Goal: Find specific page/section: Find specific page/section

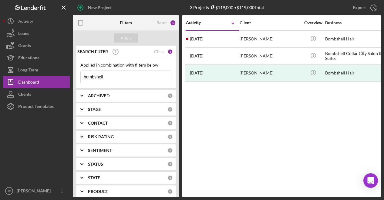
click at [157, 51] on div "Clear" at bounding box center [159, 51] width 10 height 5
click at [129, 37] on div "Apply" at bounding box center [126, 37] width 11 height 9
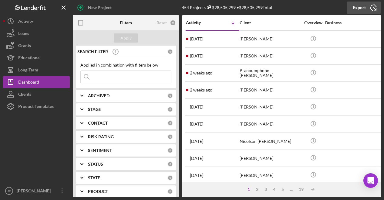
click at [360, 7] on div "Export" at bounding box center [359, 8] width 13 height 12
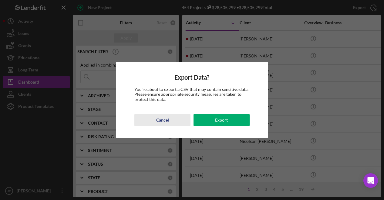
click at [166, 119] on div "Cancel" at bounding box center [162, 120] width 13 height 12
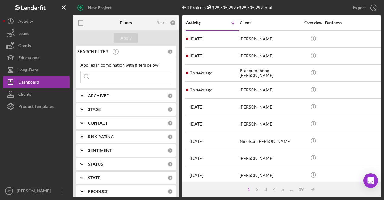
click at [104, 77] on input at bounding box center [126, 77] width 91 height 12
click at [101, 79] on input at bounding box center [126, 77] width 91 height 12
type input "best"
click at [130, 37] on div "Apply" at bounding box center [126, 37] width 11 height 9
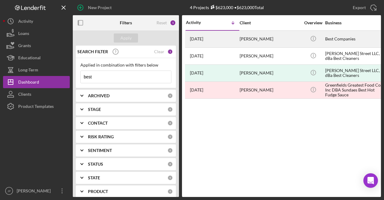
click at [344, 39] on div "Best Companies" at bounding box center [356, 39] width 61 height 16
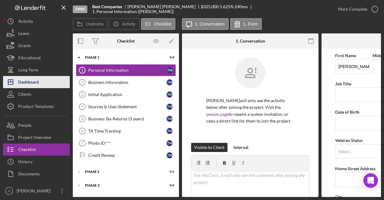
click at [32, 83] on div "Dashboard" at bounding box center [28, 83] width 21 height 14
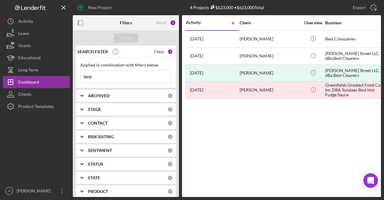
click at [156, 51] on div "Clear" at bounding box center [159, 51] width 10 height 5
click at [127, 40] on div "Apply" at bounding box center [126, 37] width 11 height 9
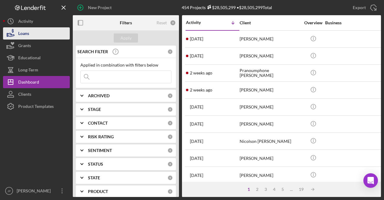
click at [32, 32] on button "Loans" at bounding box center [36, 33] width 67 height 12
